Goal: Task Accomplishment & Management: Use online tool/utility

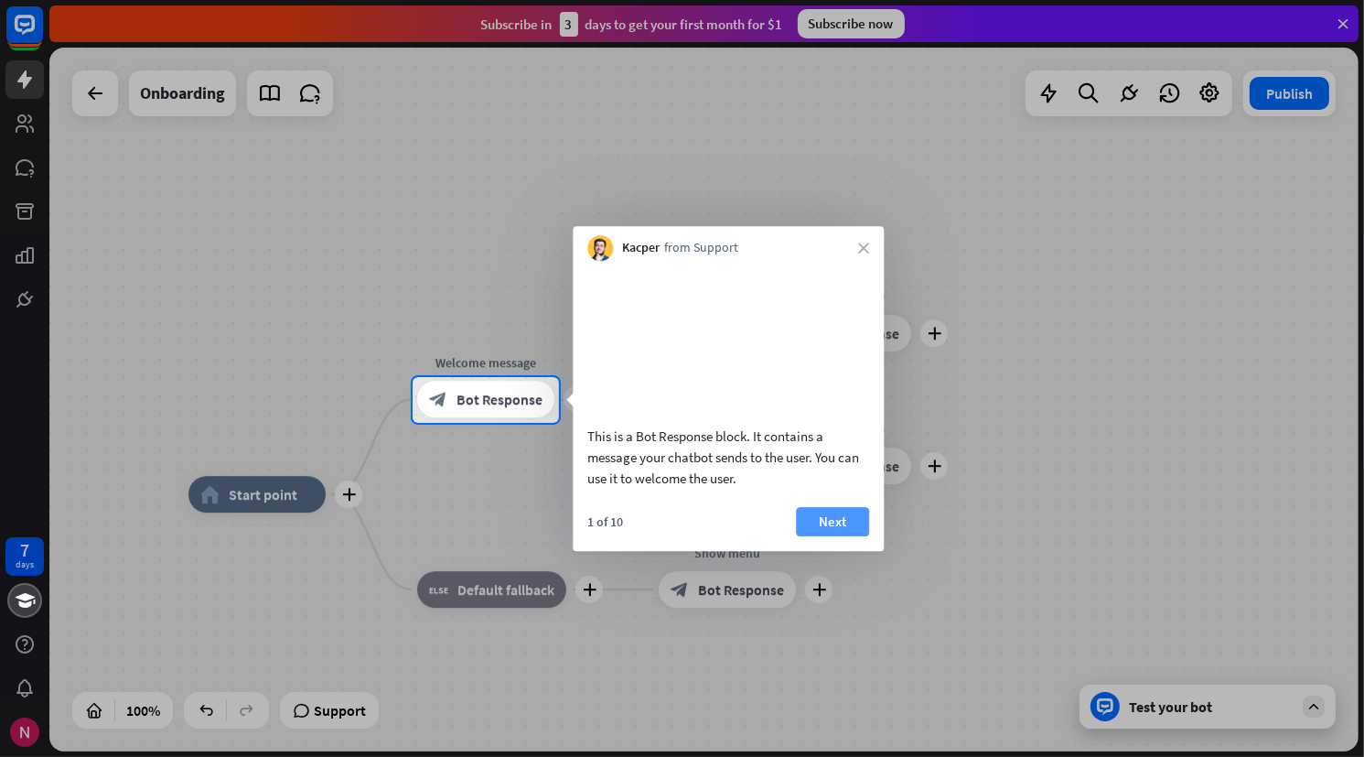
click at [852, 536] on button "Next" at bounding box center [832, 521] width 73 height 29
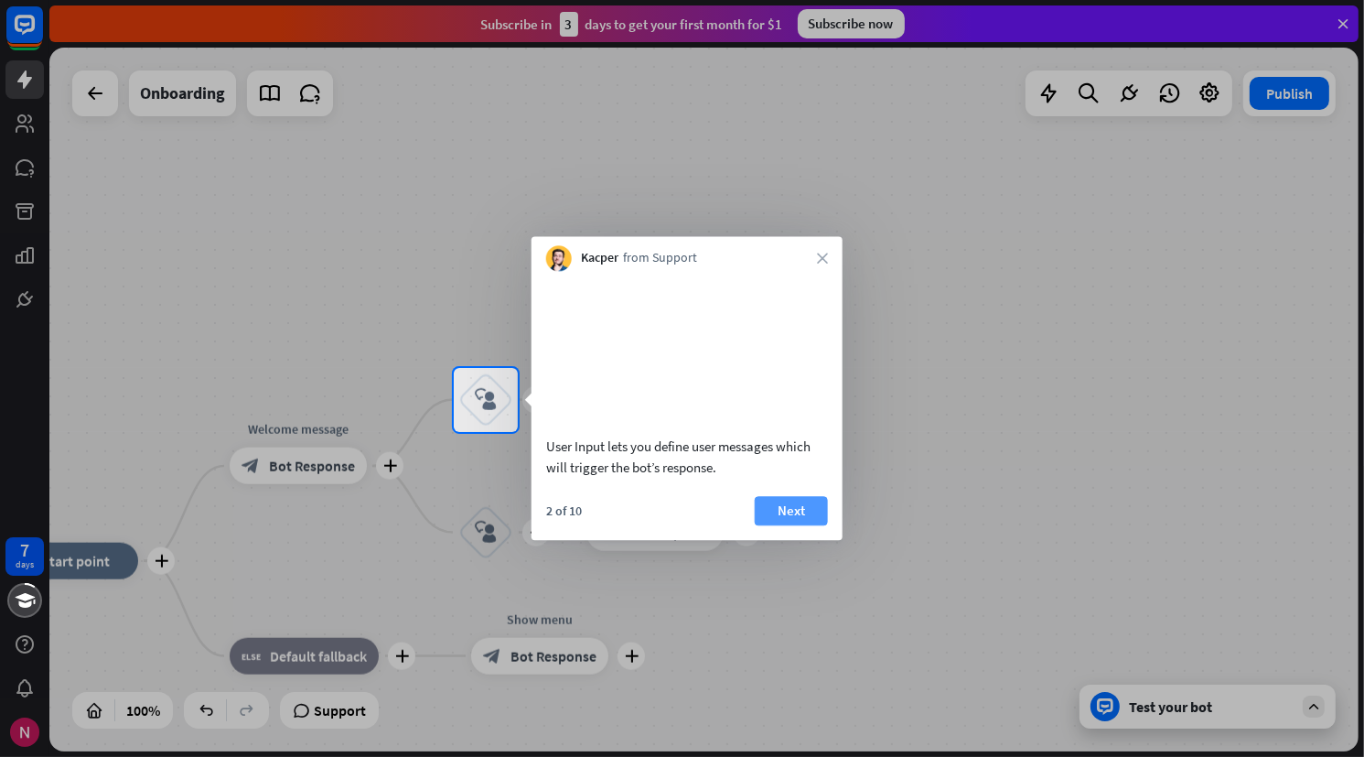
click at [802, 525] on button "Next" at bounding box center [791, 510] width 73 height 29
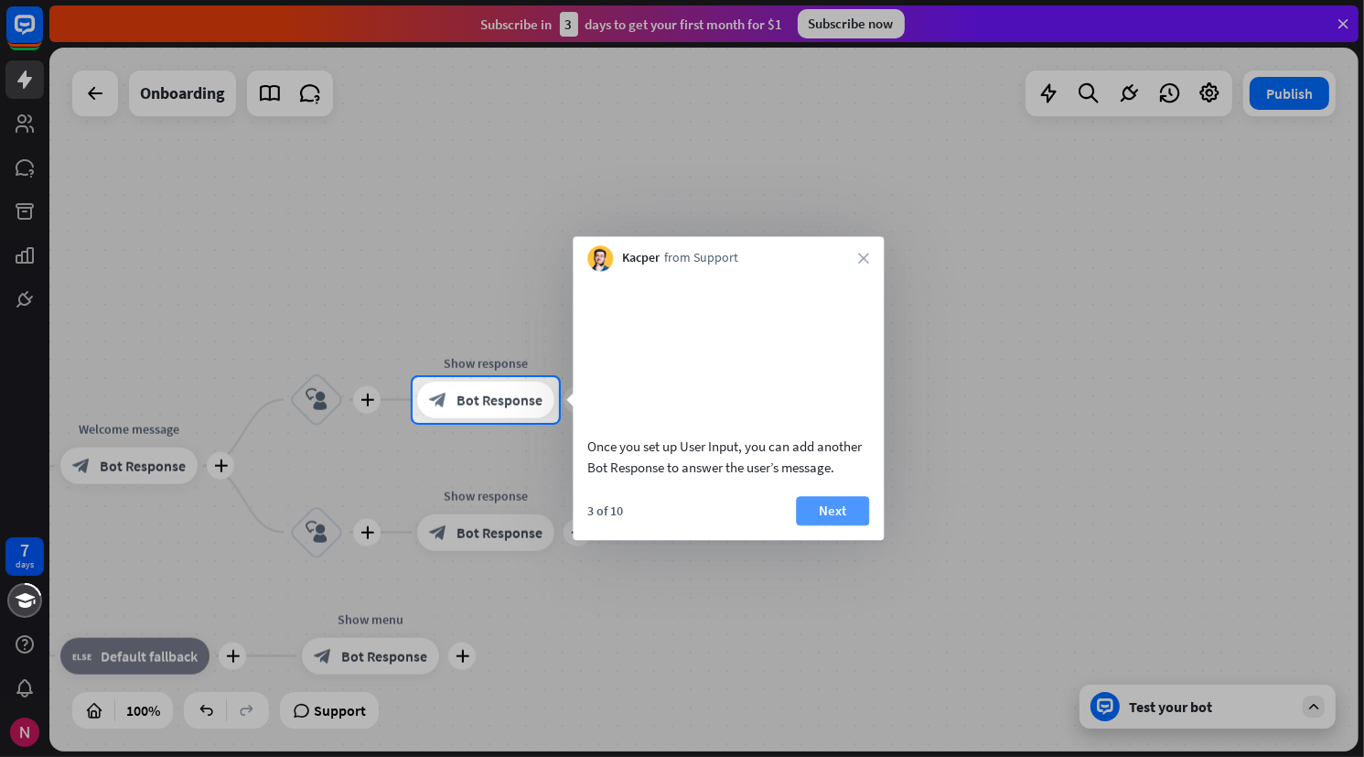
click at [818, 525] on button "Next" at bounding box center [832, 510] width 73 height 29
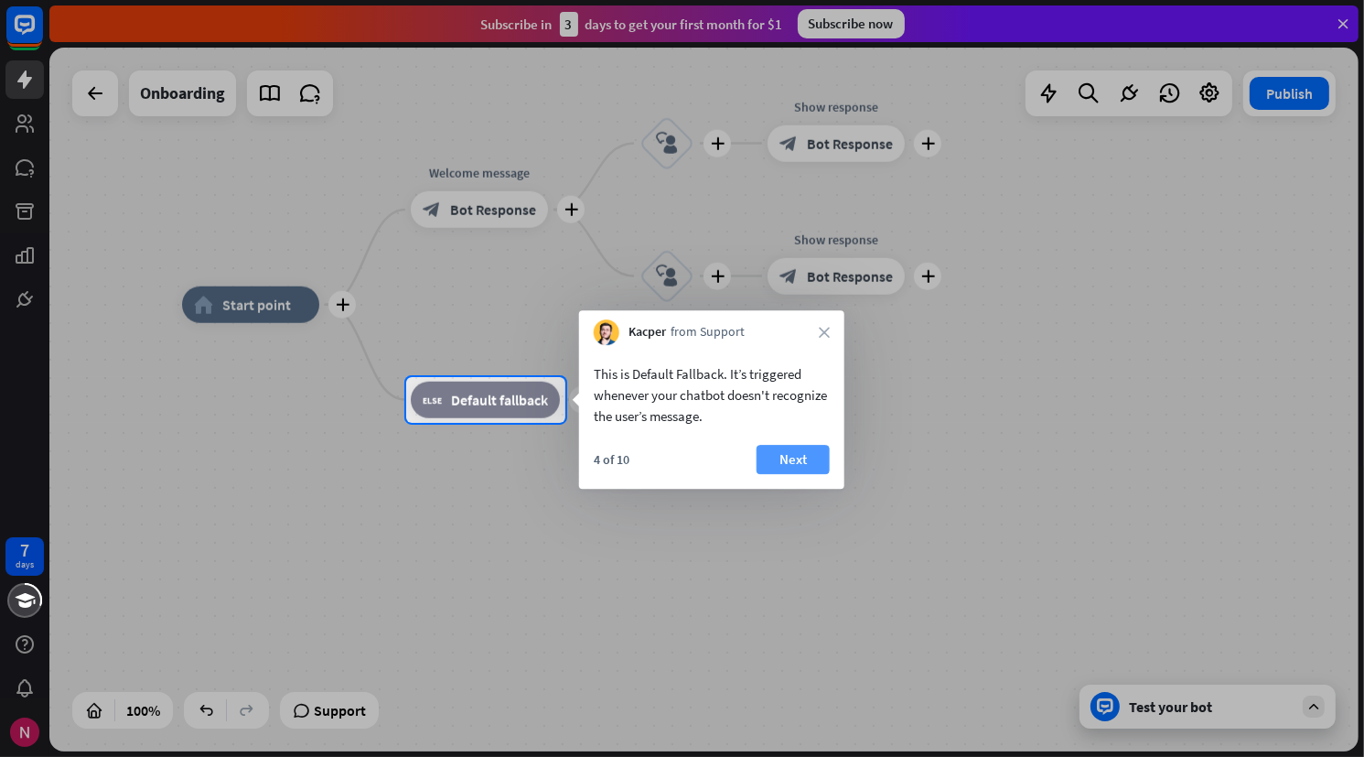
click at [803, 454] on button "Next" at bounding box center [793, 459] width 73 height 29
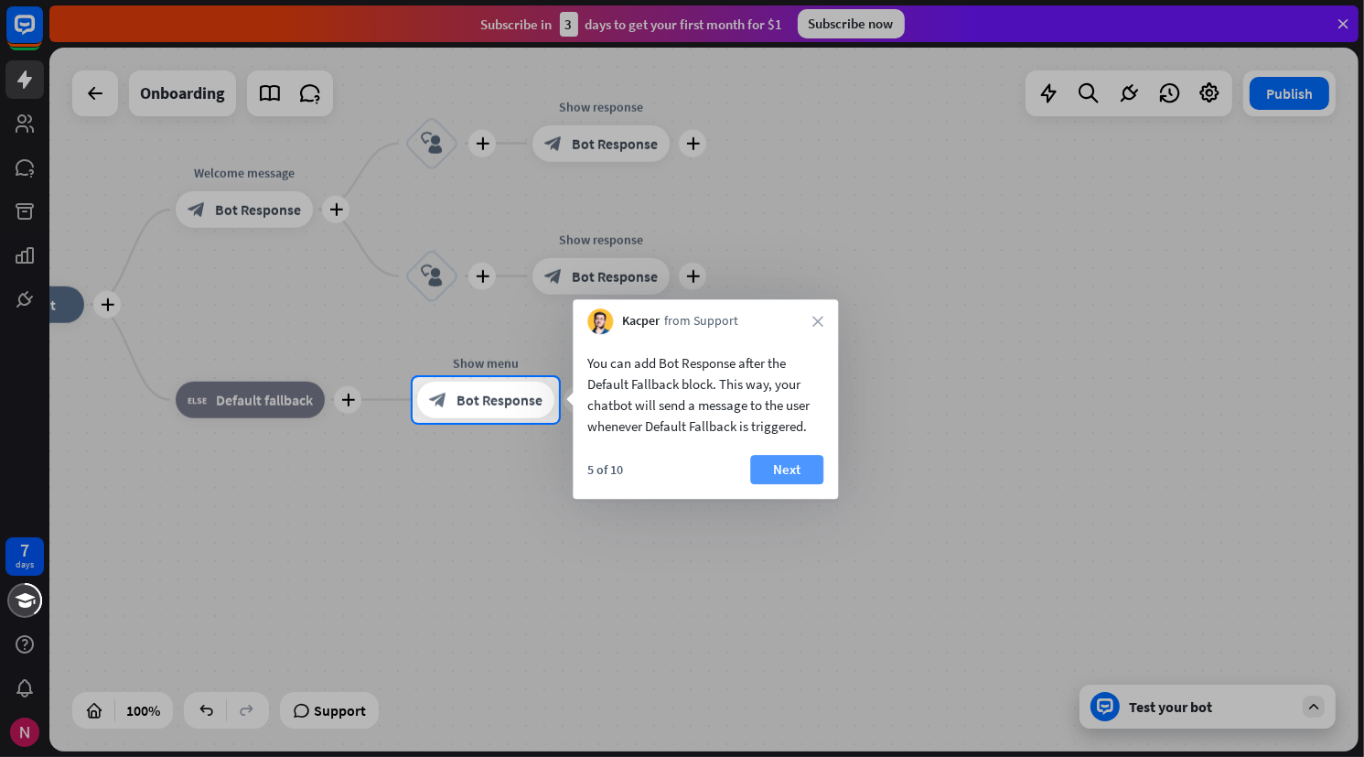
click at [805, 468] on button "Next" at bounding box center [786, 469] width 73 height 29
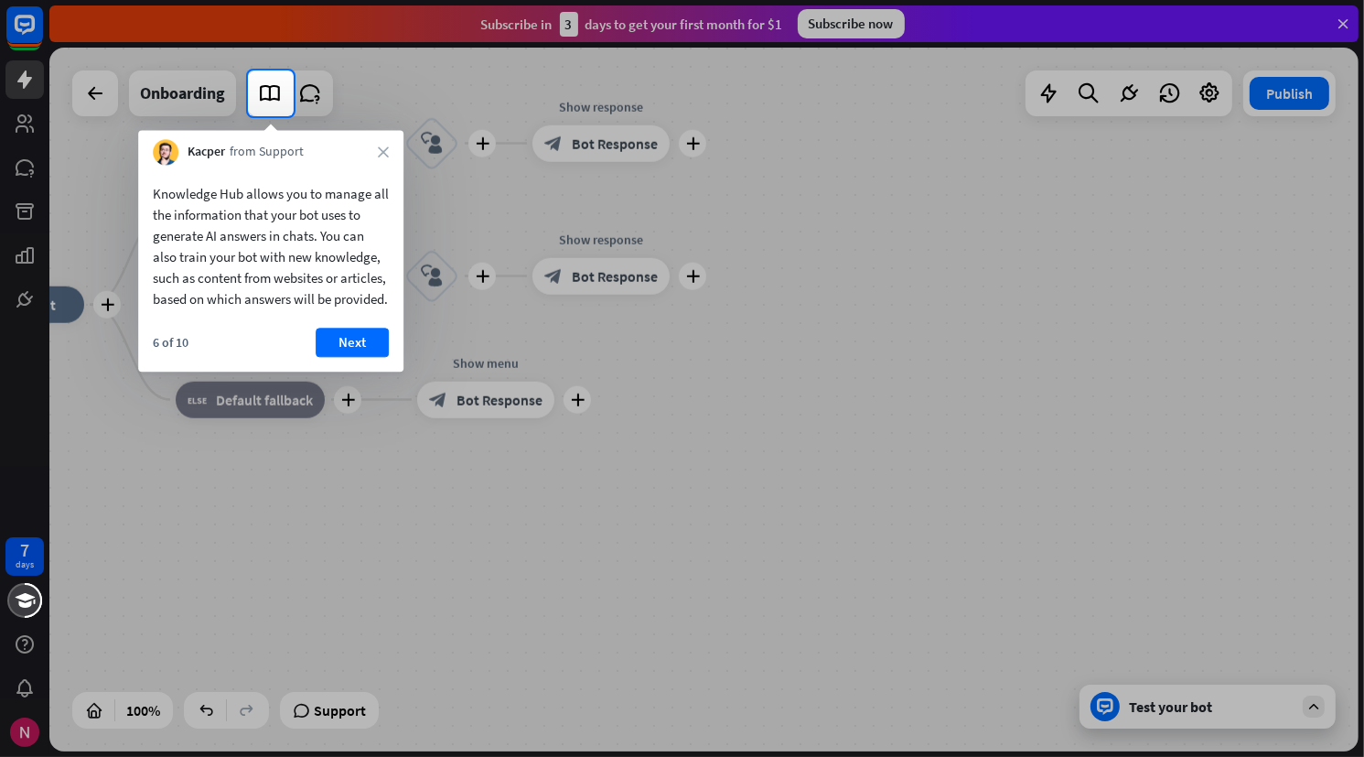
click at [805, 468] on div at bounding box center [682, 436] width 1364 height 641
click at [363, 357] on button "Next" at bounding box center [352, 342] width 73 height 29
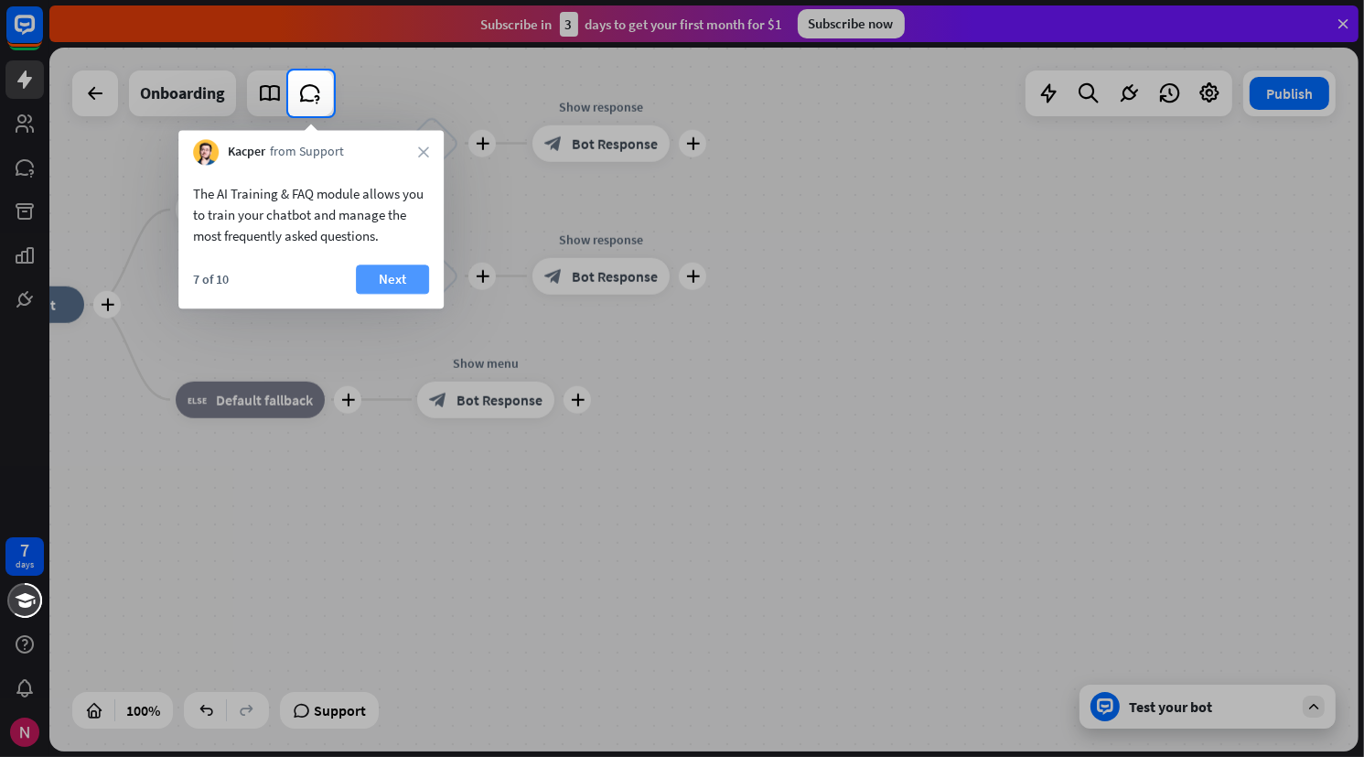
click at [398, 285] on button "Next" at bounding box center [392, 278] width 73 height 29
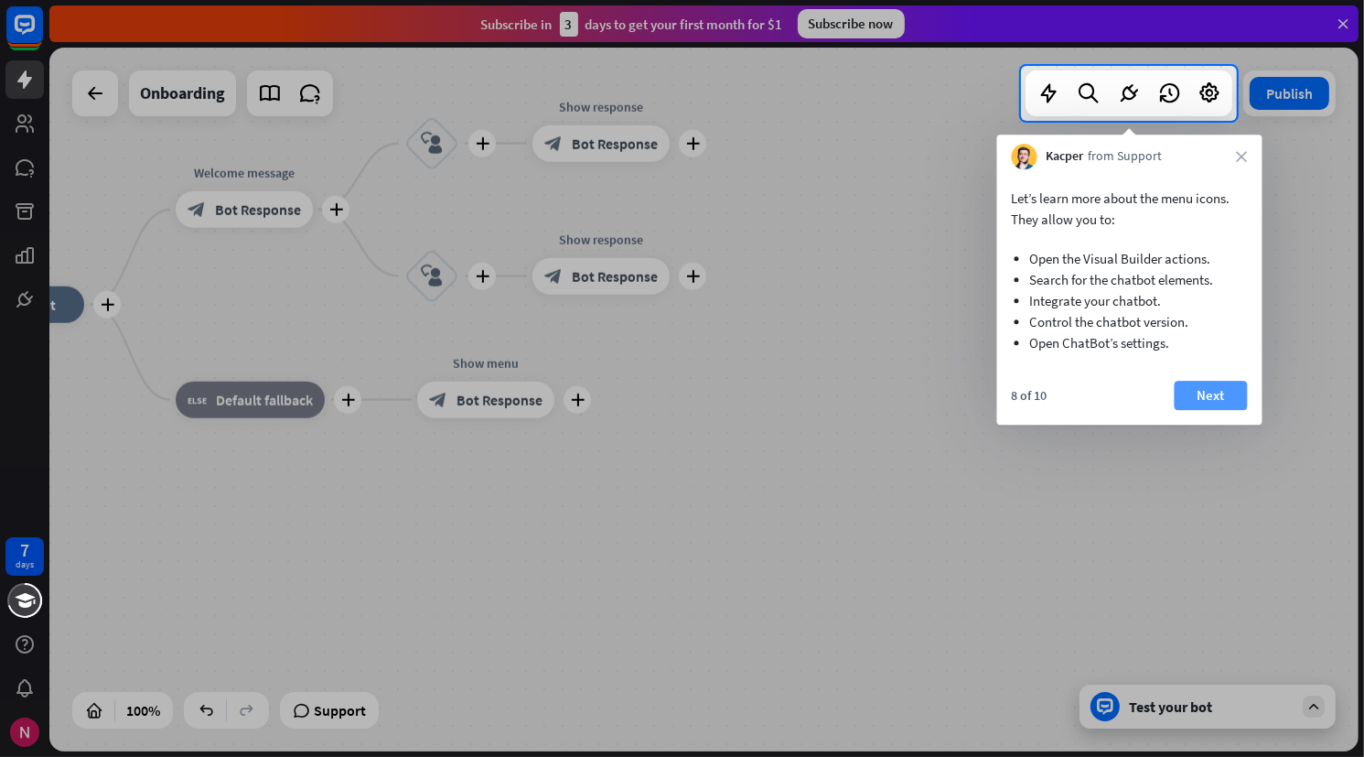
click at [1191, 398] on button "Next" at bounding box center [1211, 395] width 73 height 29
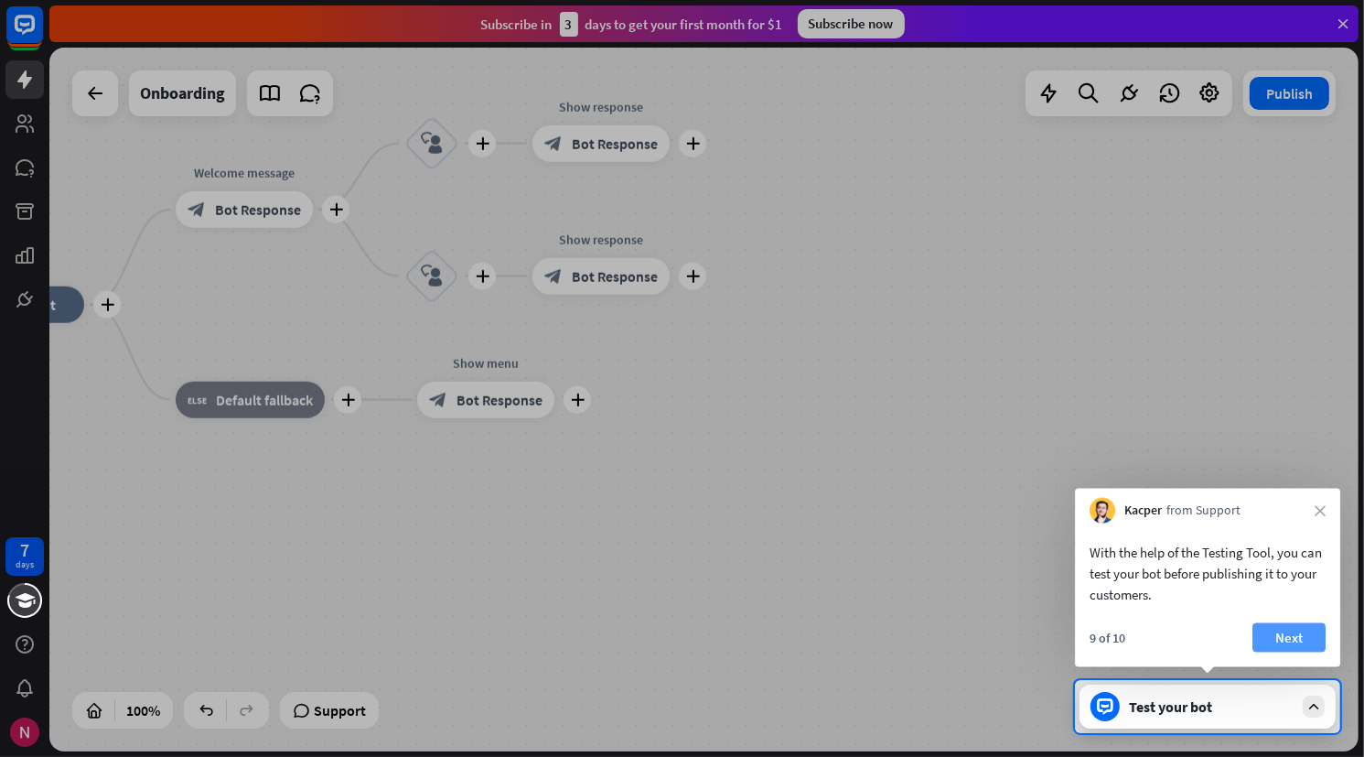
click at [1278, 628] on button "Next" at bounding box center [1289, 637] width 73 height 29
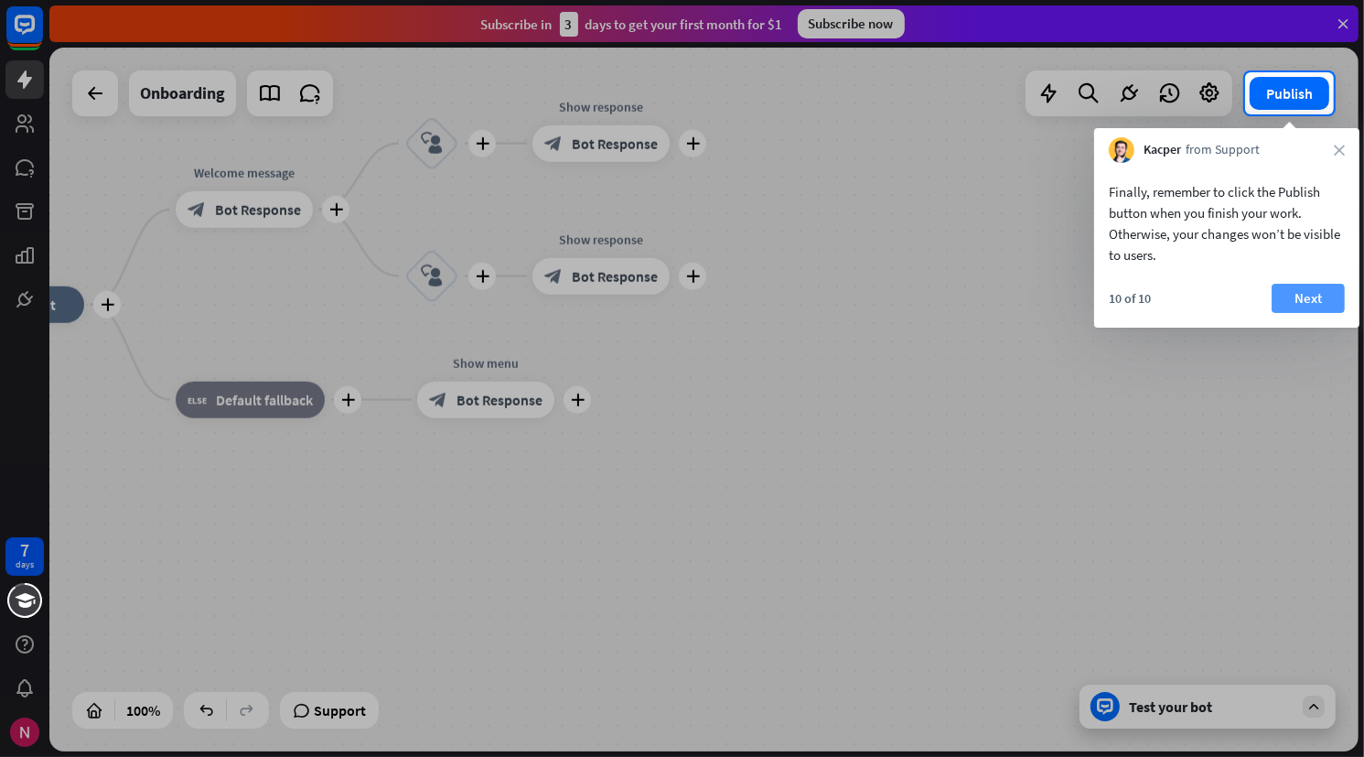
click at [1305, 285] on button "Next" at bounding box center [1308, 298] width 73 height 29
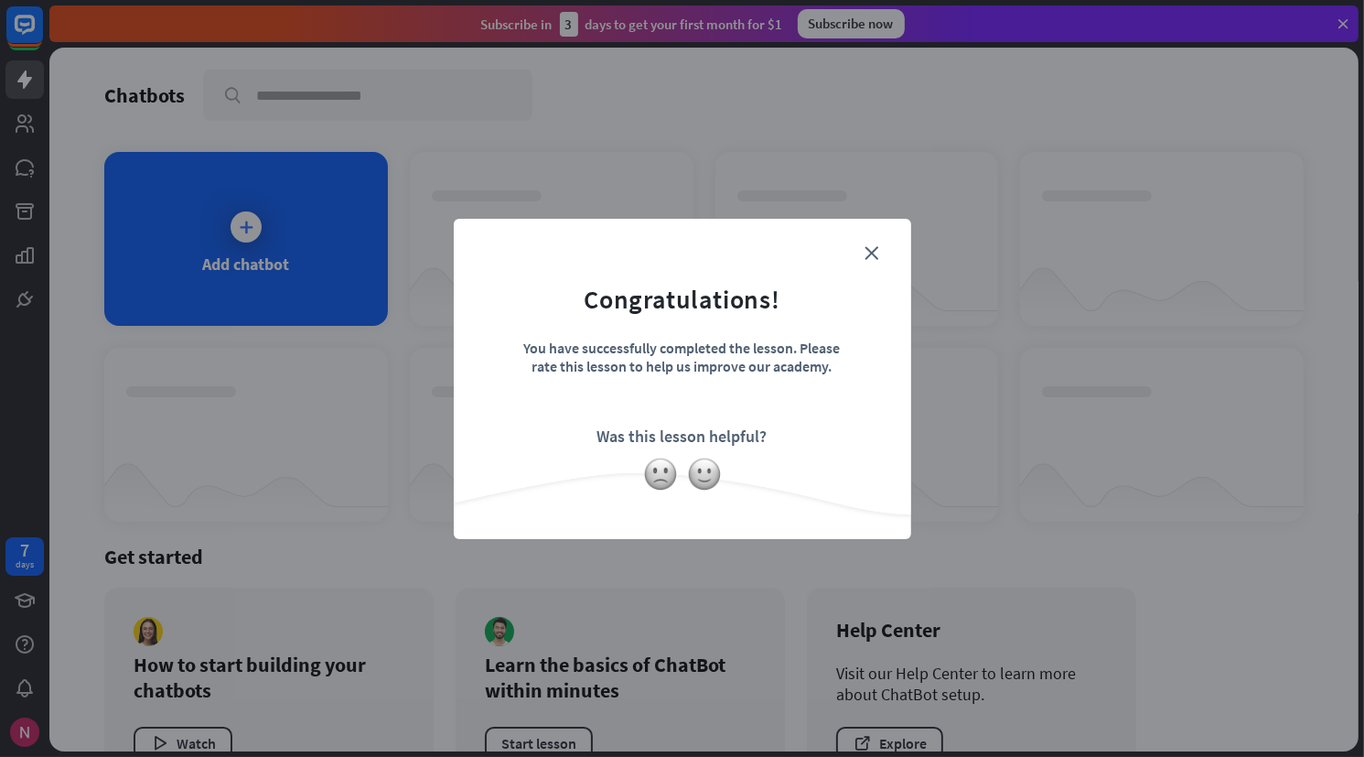
click at [725, 369] on div "You have successfully completed the lesson. Please rate this lesson to help us …" at bounding box center [683, 371] width 320 height 64
drag, startPoint x: 849, startPoint y: 302, endPoint x: 868, endPoint y: 259, distance: 46.7
click at [868, 259] on div "close Congratulations! You have successfully completed the lesson. Please rate …" at bounding box center [683, 379] width 458 height 320
click at [868, 259] on icon "close" at bounding box center [873, 253] width 14 height 14
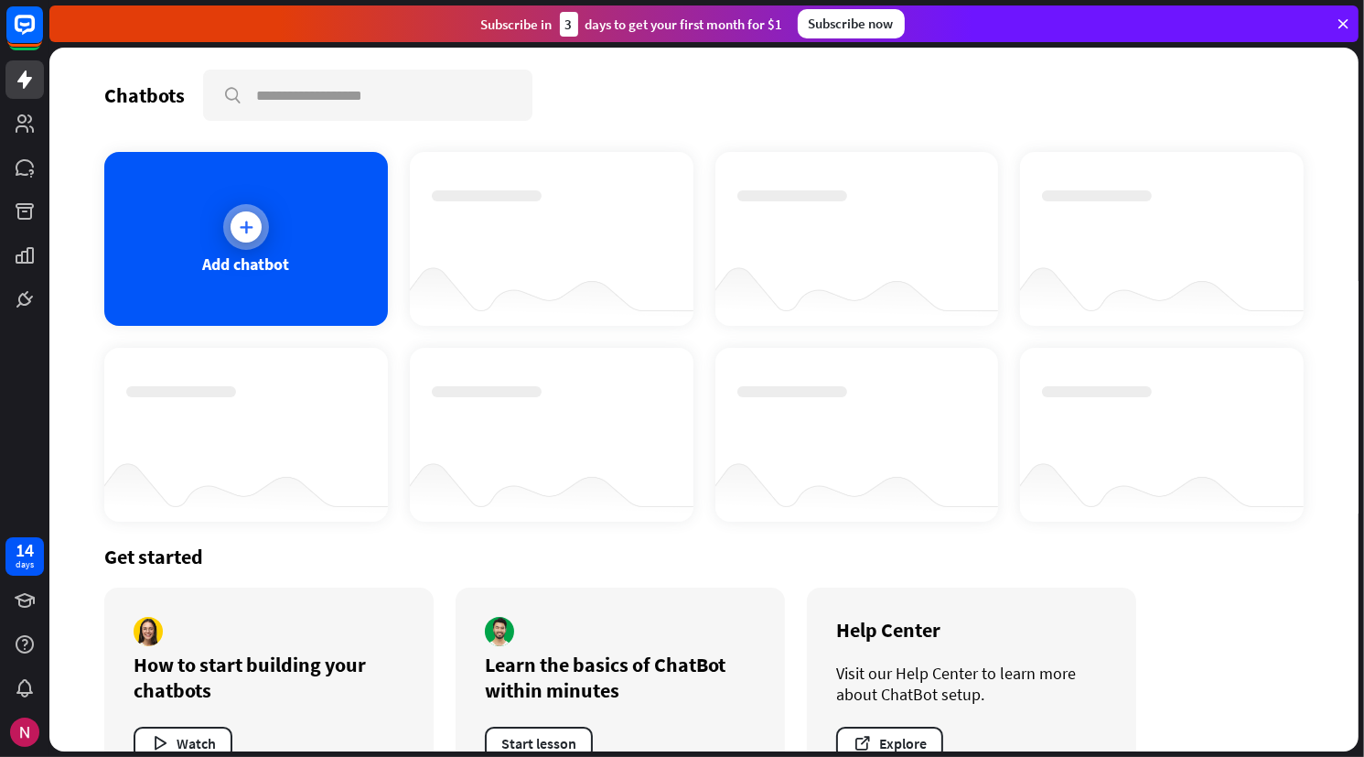
click at [216, 216] on div "Add chatbot" at bounding box center [246, 239] width 284 height 174
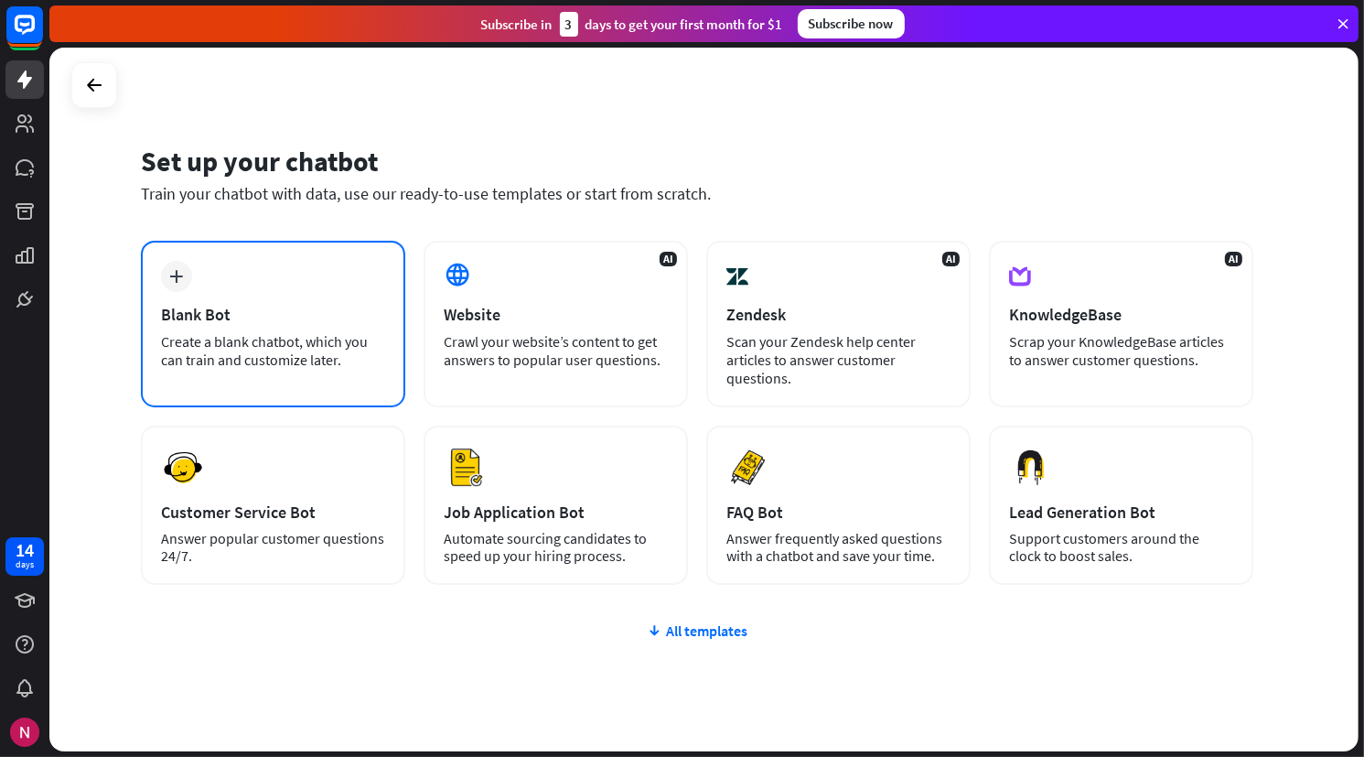
click at [391, 261] on div "plus Blank Bot Create a blank chatbot, which you can train and customize later." at bounding box center [273, 324] width 264 height 167
